Goal: Check status: Check status

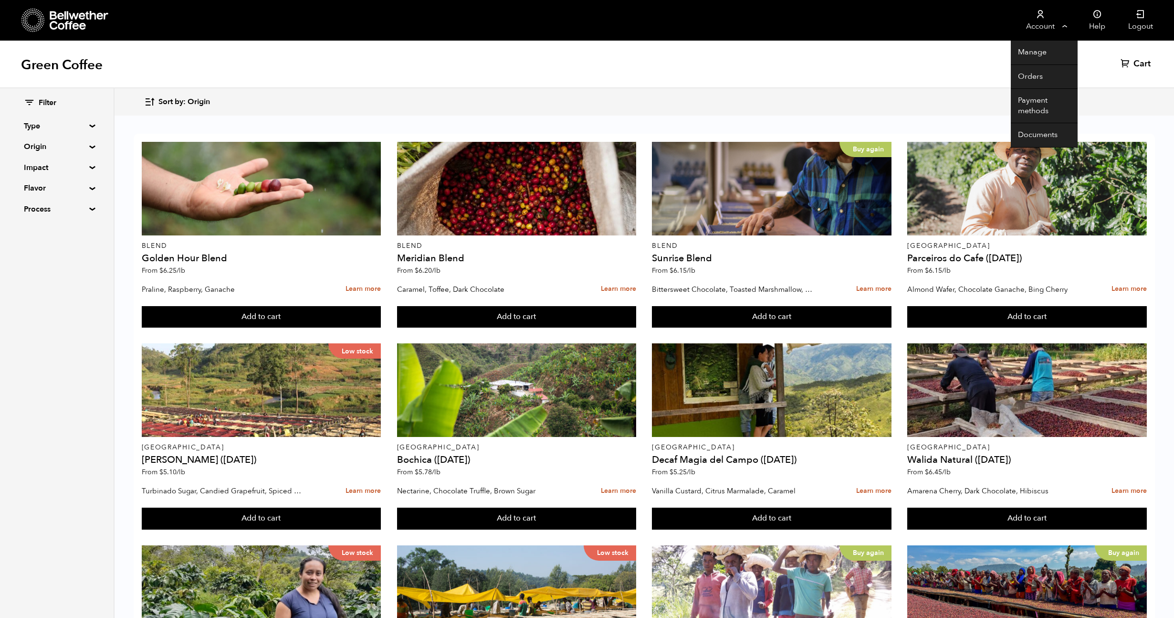
click at [1045, 7] on link "Account" at bounding box center [1040, 20] width 59 height 41
click at [1037, 71] on link "Orders" at bounding box center [1044, 77] width 67 height 24
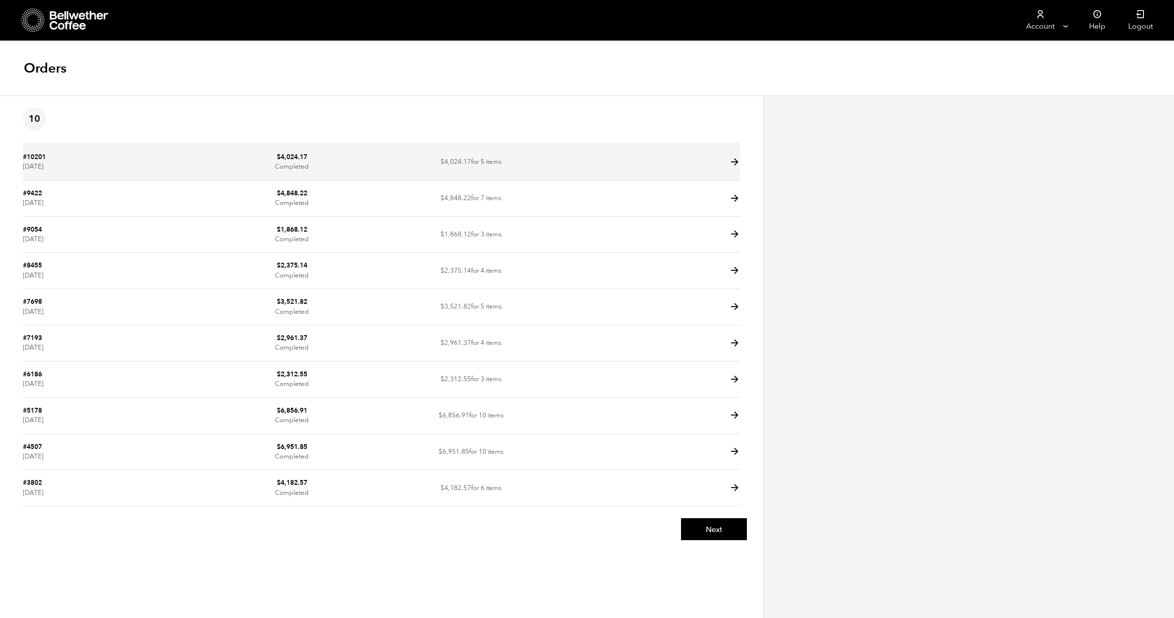
click at [30, 156] on link "#10201" at bounding box center [34, 156] width 23 height 9
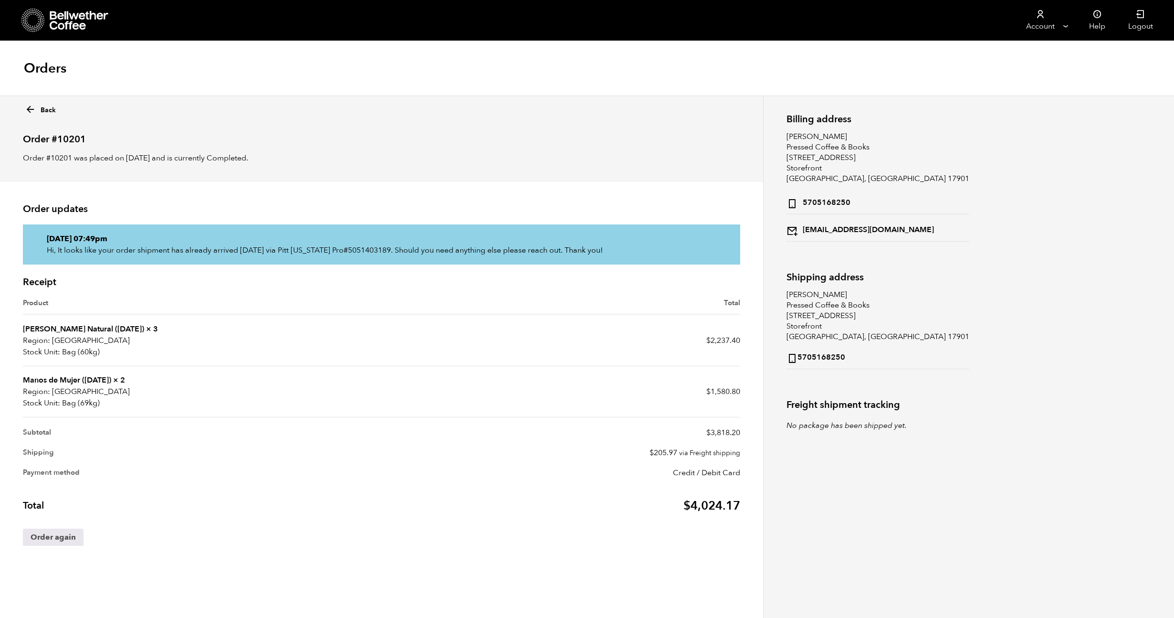
click at [71, 373] on td "Manos de Mujer ([DATE]) × 2 Region: [GEOGRAPHIC_DATA] Stock Unit: Bag (69kg)" at bounding box center [202, 391] width 359 height 51
click at [80, 378] on link "Manos de Mujer ([DATE])" at bounding box center [67, 380] width 88 height 11
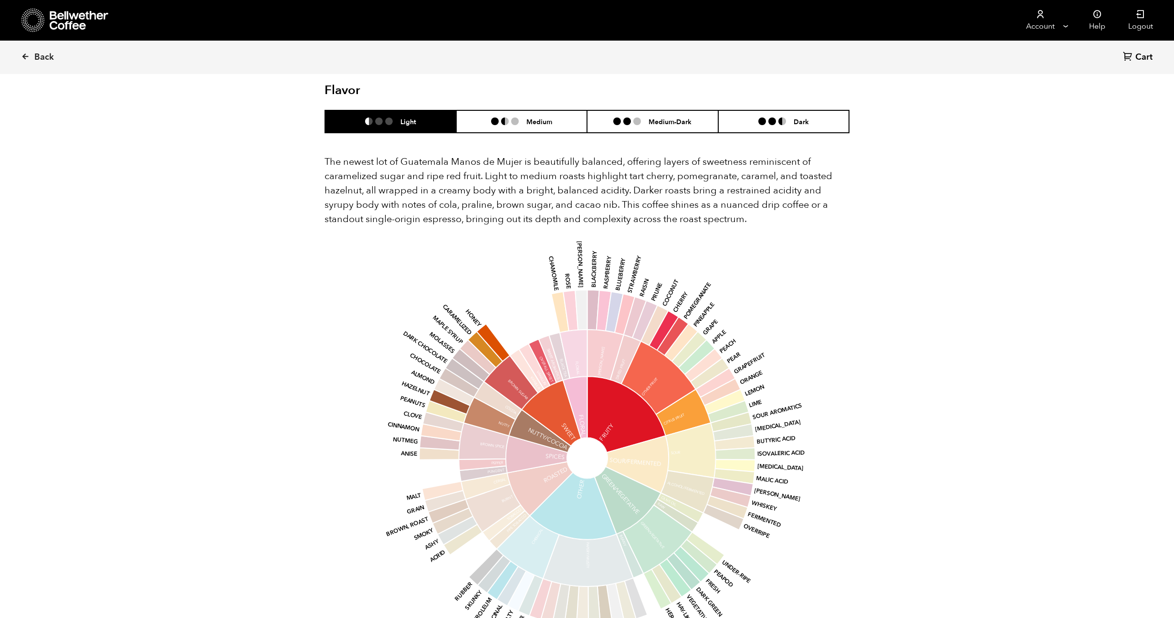
scroll to position [1186, 0]
click at [510, 110] on li "Medium" at bounding box center [521, 121] width 131 height 22
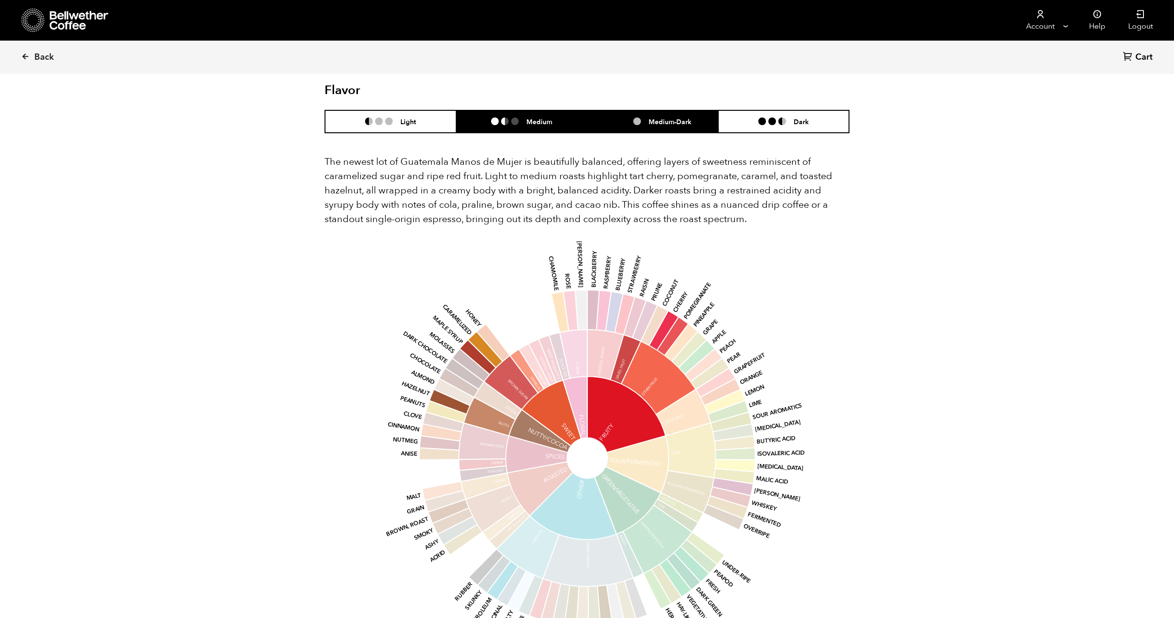
click at [648, 110] on li "Medium-Dark" at bounding box center [652, 121] width 131 height 22
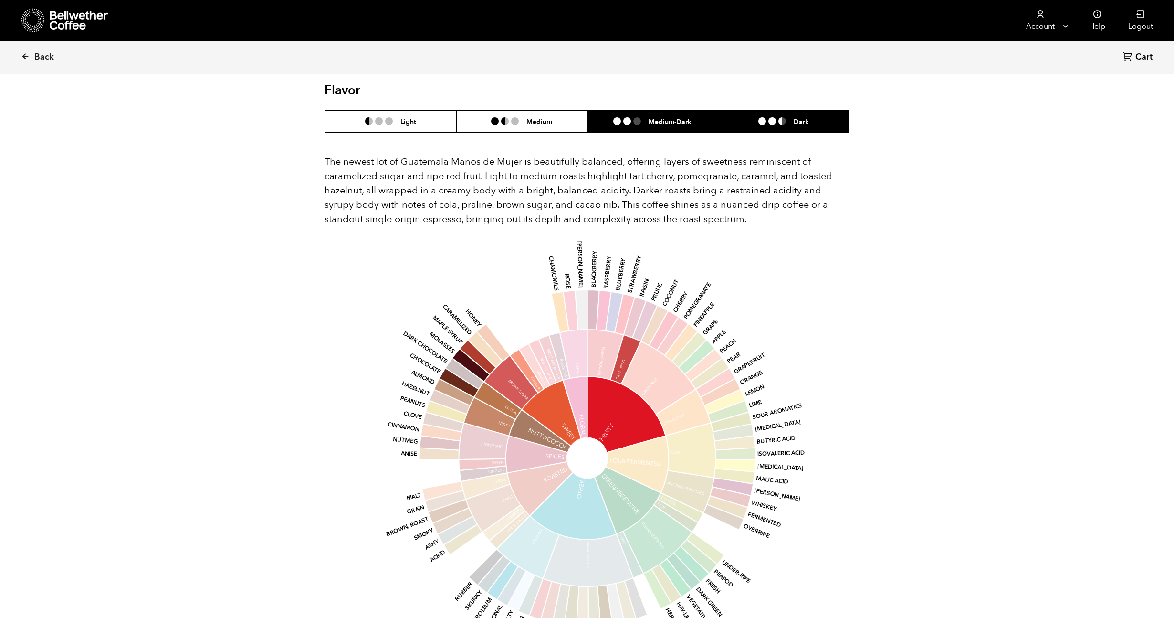
click at [797, 113] on li "Dark" at bounding box center [783, 121] width 131 height 22
click at [673, 117] on h6 "Medium-Dark" at bounding box center [670, 121] width 43 height 8
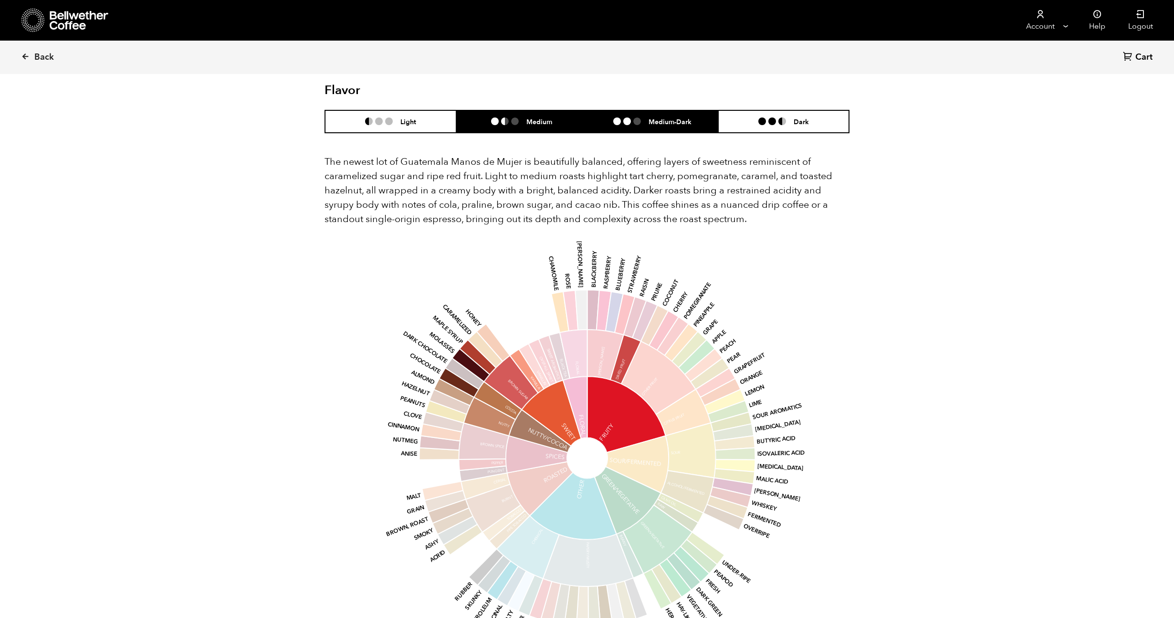
click at [495, 111] on li "Medium" at bounding box center [521, 121] width 131 height 22
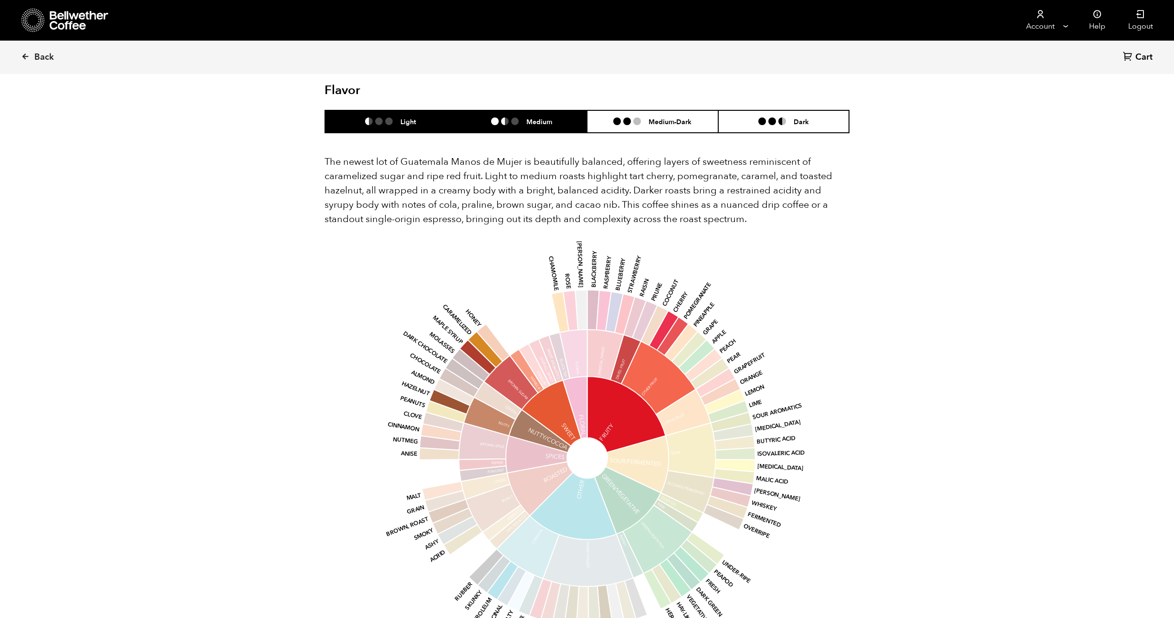
click at [416, 116] on li "Light" at bounding box center [390, 121] width 131 height 22
click at [489, 110] on li "Medium" at bounding box center [521, 121] width 131 height 22
click at [449, 110] on li "Light" at bounding box center [390, 121] width 131 height 22
click at [516, 110] on li "Medium" at bounding box center [521, 121] width 131 height 22
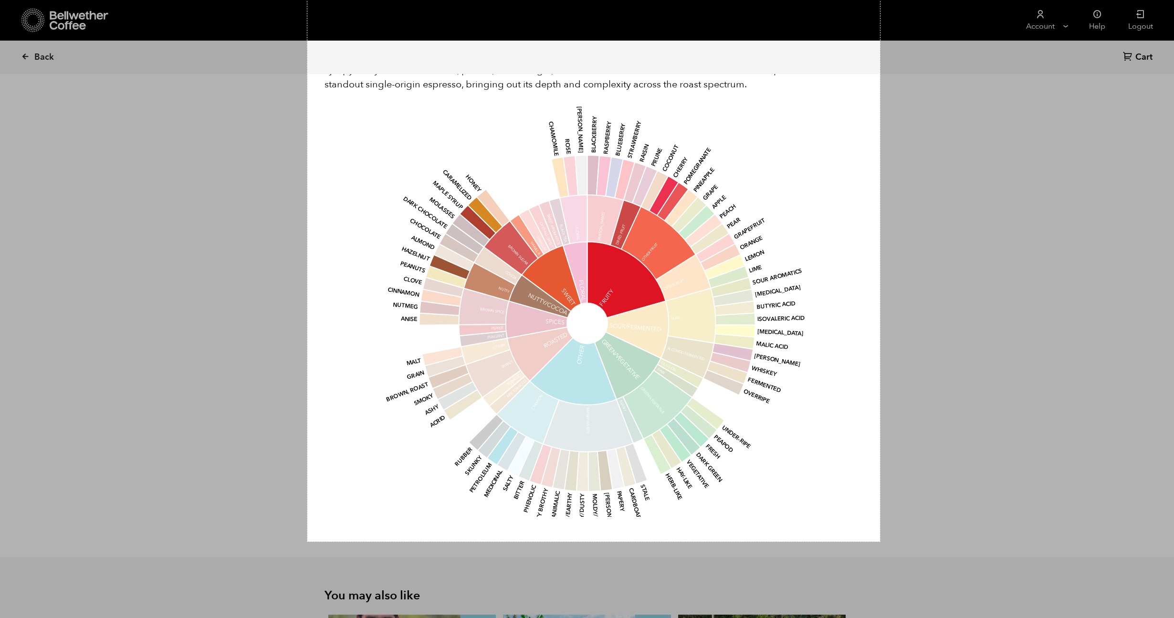
scroll to position [1226, 0]
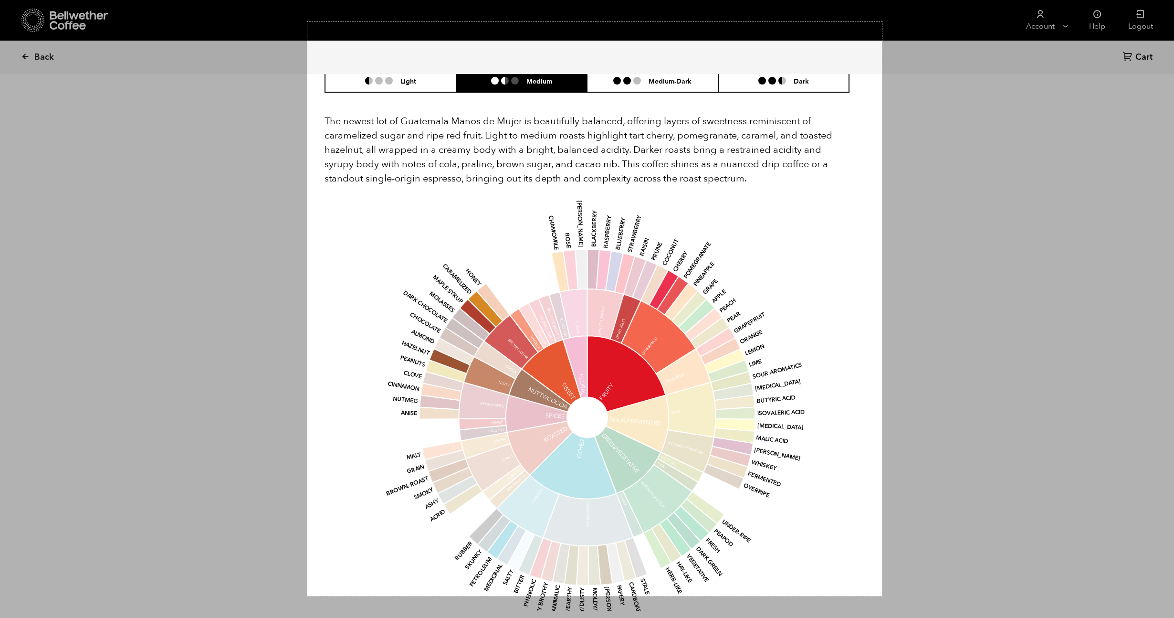
drag, startPoint x: 307, startPoint y: 74, endPoint x: 882, endPoint y: 596, distance: 776.1
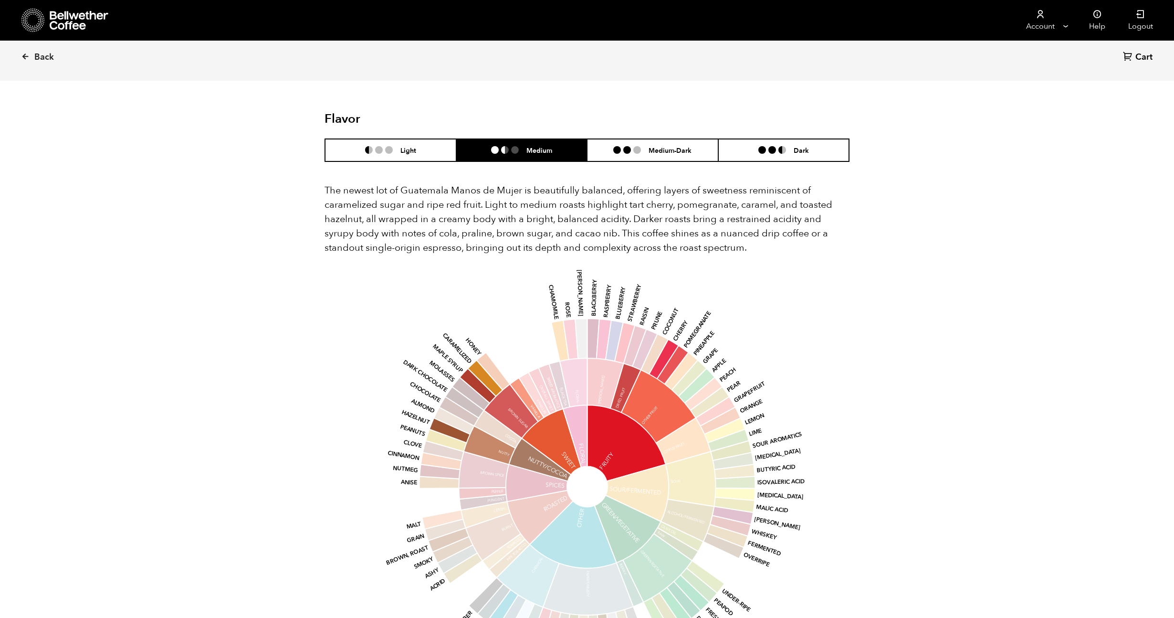
scroll to position [1158, 0]
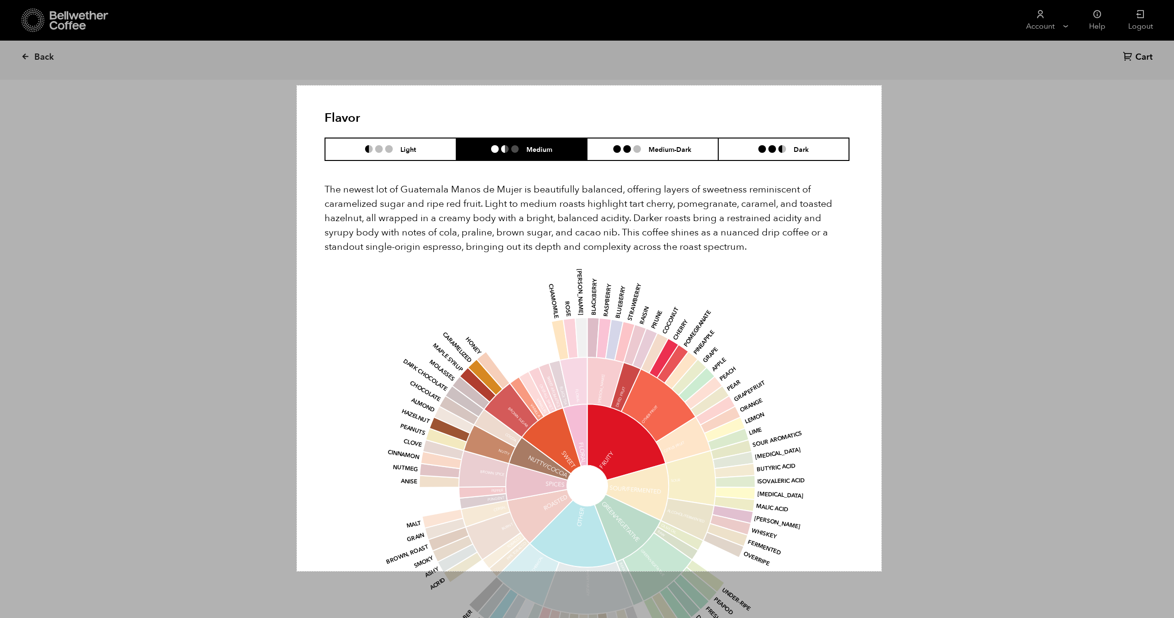
drag, startPoint x: 297, startPoint y: 85, endPoint x: 882, endPoint y: 571, distance: 759.9
